Goal: Check status: Check status

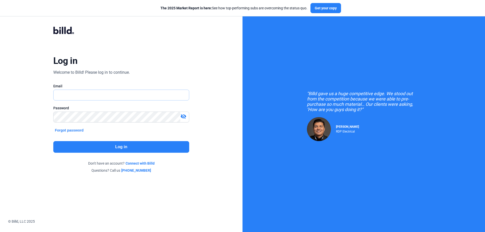
type input "[EMAIL_ADDRESS][DOMAIN_NAME]"
click at [123, 147] on button "Log in" at bounding box center [121, 147] width 136 height 12
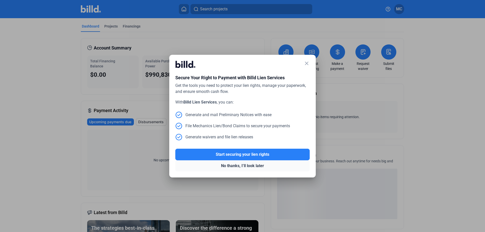
click at [252, 166] on button "No thanks, I’ll look later" at bounding box center [242, 165] width 134 height 11
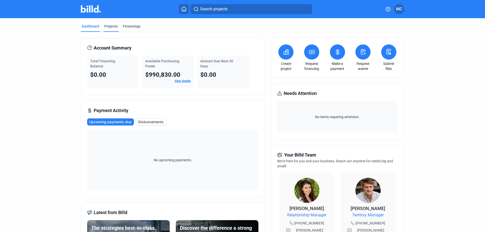
click at [109, 27] on div "Projects" at bounding box center [110, 26] width 13 height 5
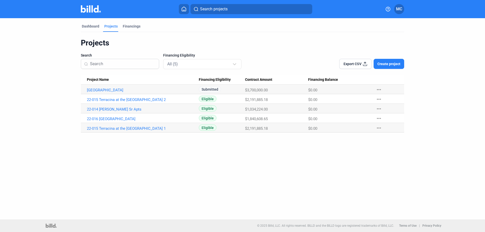
click at [382, 89] on mat-icon "more_horiz" at bounding box center [379, 90] width 6 height 6
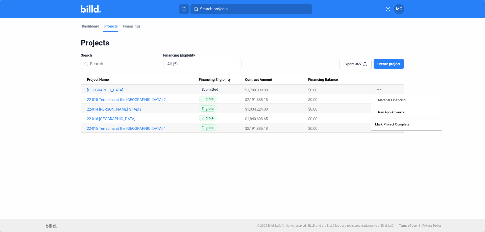
click at [381, 88] on div at bounding box center [242, 116] width 485 height 232
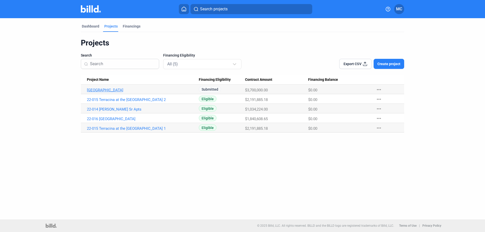
click at [106, 90] on link "[GEOGRAPHIC_DATA]" at bounding box center [143, 90] width 112 height 5
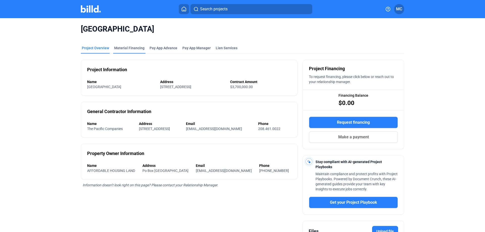
click at [125, 47] on div "Material Financing" at bounding box center [129, 47] width 30 height 5
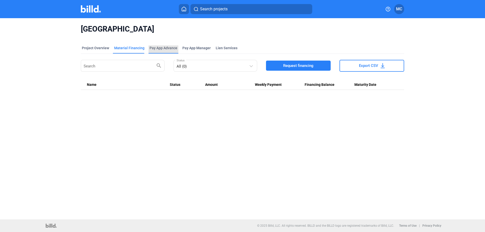
click at [162, 47] on div "Pay App Advance" at bounding box center [164, 47] width 28 height 5
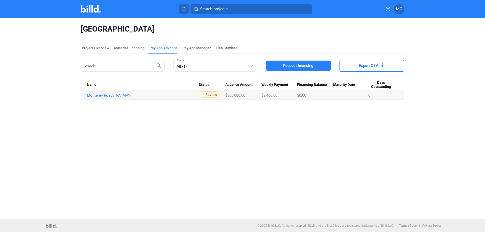
click at [111, 94] on link "Monterey Roads_PA_MAY" at bounding box center [143, 95] width 112 height 5
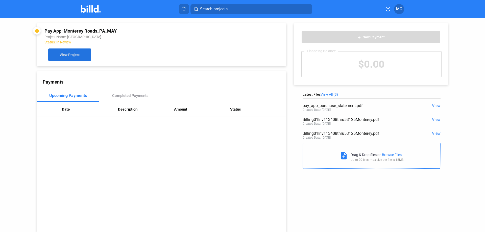
click at [71, 56] on span "View Project" at bounding box center [70, 55] width 20 height 4
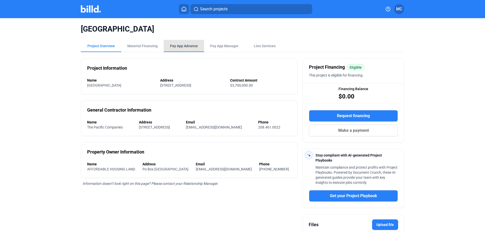
click at [188, 45] on div "Pay App Advance" at bounding box center [184, 45] width 28 height 5
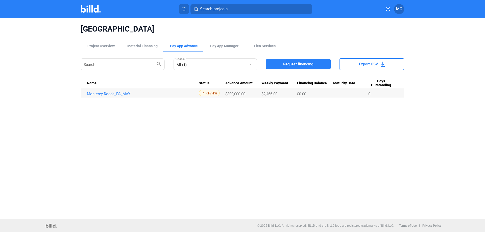
click at [91, 7] on img at bounding box center [91, 8] width 20 height 7
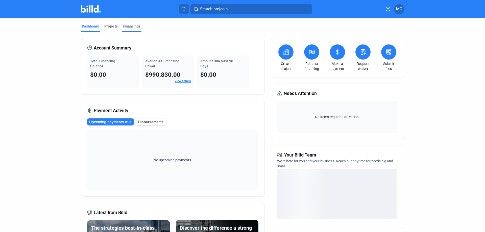
click at [132, 26] on div "Financings" at bounding box center [132, 26] width 18 height 5
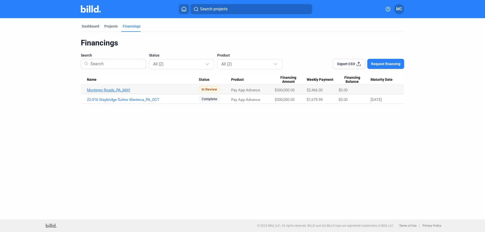
click at [108, 90] on link "Monterey Roads_PA_MAY" at bounding box center [143, 90] width 112 height 5
